Goal: Information Seeking & Learning: Learn about a topic

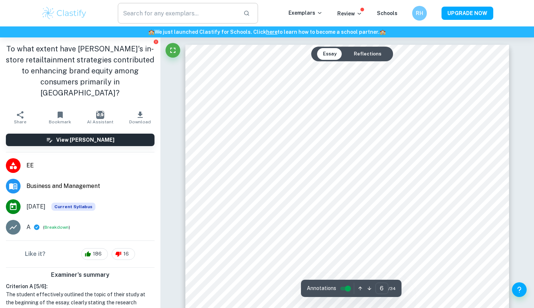
scroll to position [2556, 0]
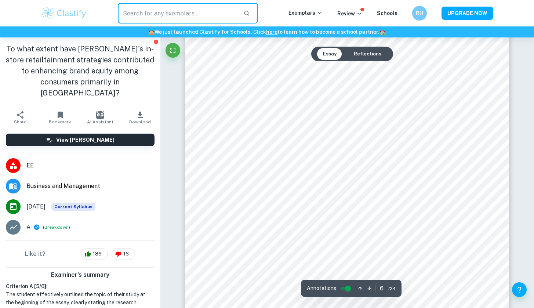
click at [187, 17] on input "text" at bounding box center [178, 13] width 120 height 21
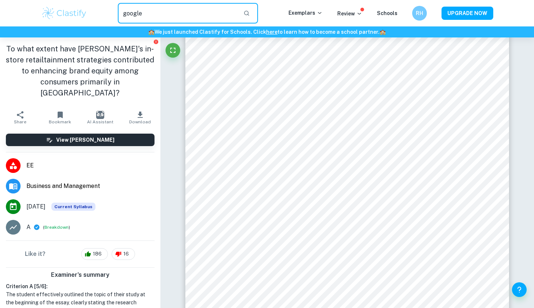
type input "google"
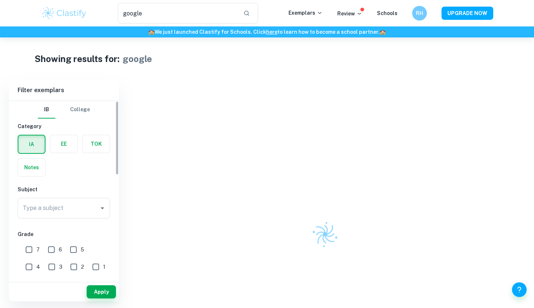
click at [58, 145] on label "button" at bounding box center [63, 144] width 27 height 18
click at [0, 0] on input "radio" at bounding box center [0, 0] width 0 height 0
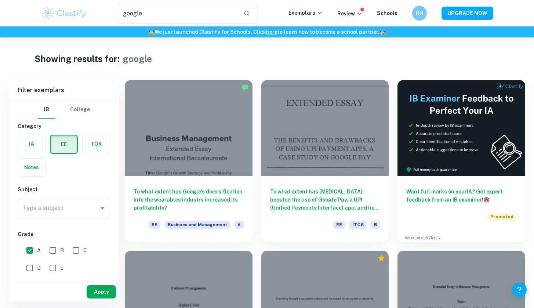
click at [107, 288] on button "Apply" at bounding box center [101, 291] width 29 height 13
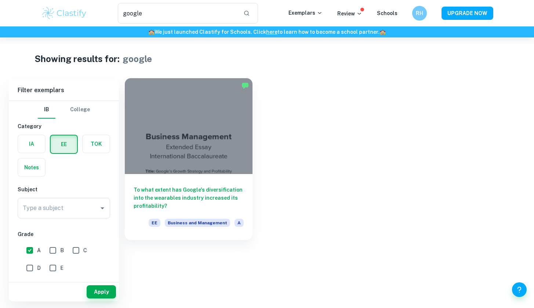
click at [178, 191] on h6 "To what extent has Google's diversification into the wearables industry increas…" at bounding box center [189, 198] width 110 height 24
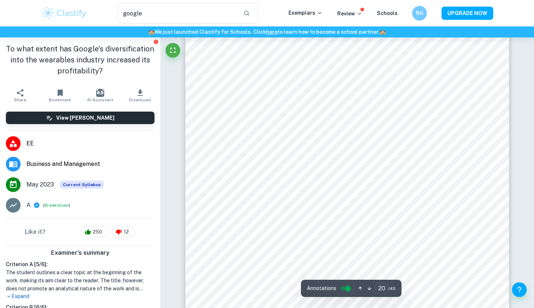
type input "21"
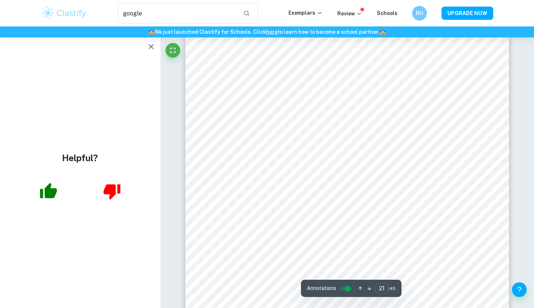
click at [148, 48] on icon "button" at bounding box center [151, 46] width 9 height 9
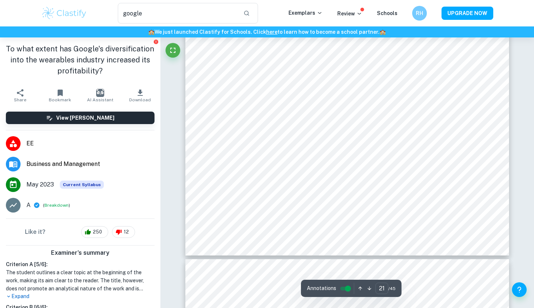
scroll to position [8915, 0]
